Goal: Navigation & Orientation: Find specific page/section

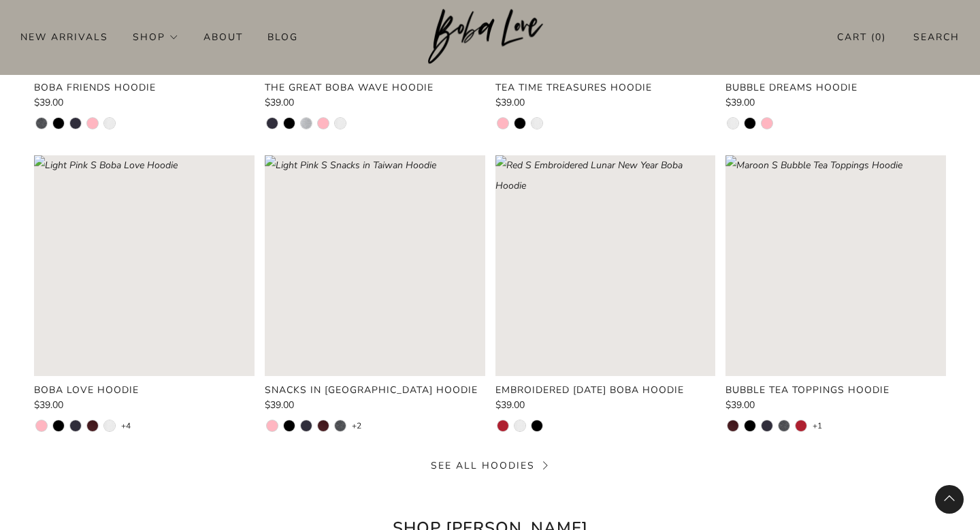
scroll to position [3781, 0]
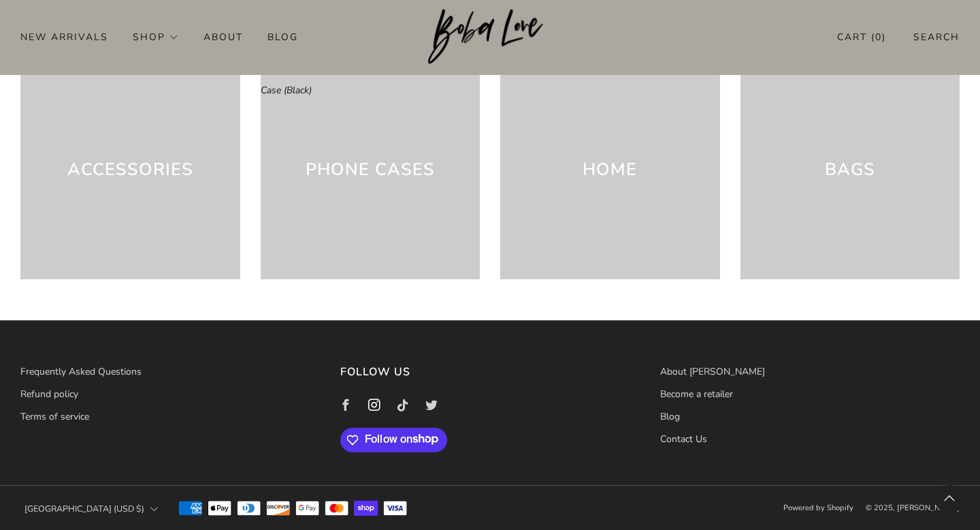
click at [375, 407] on icon at bounding box center [374, 405] width 29 height 29
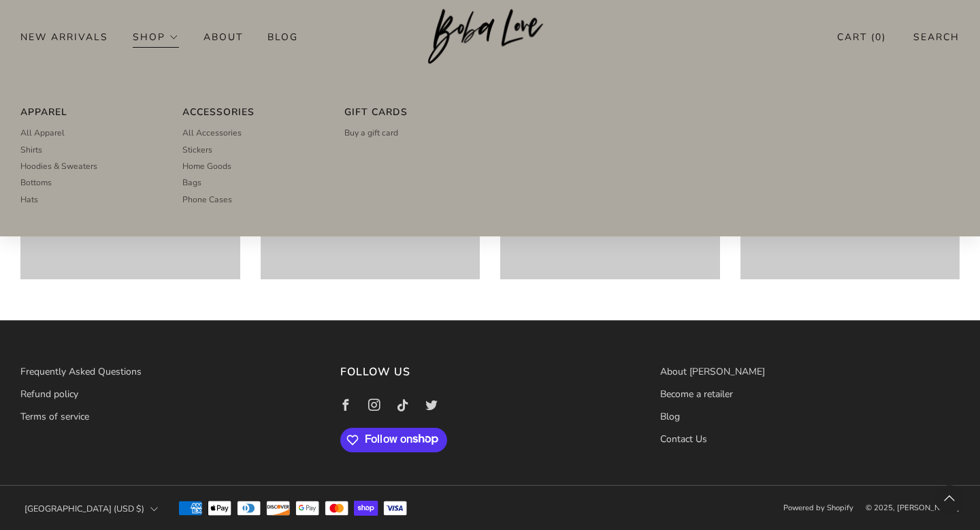
click at [151, 37] on link "Shop" at bounding box center [156, 37] width 46 height 22
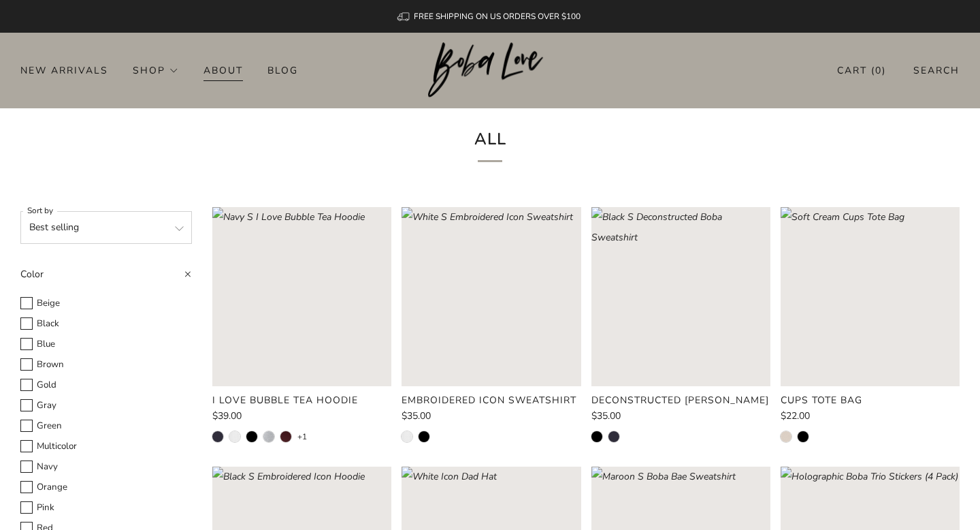
click at [226, 68] on link "About" at bounding box center [223, 70] width 39 height 22
